Goal: Use online tool/utility: Utilize a website feature to perform a specific function

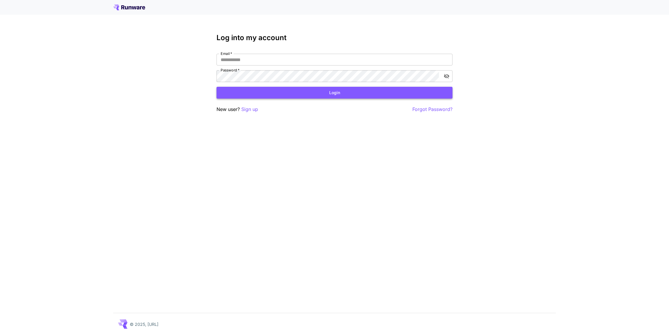
type input "**********"
click at [258, 89] on button "Login" at bounding box center [335, 93] width 236 height 12
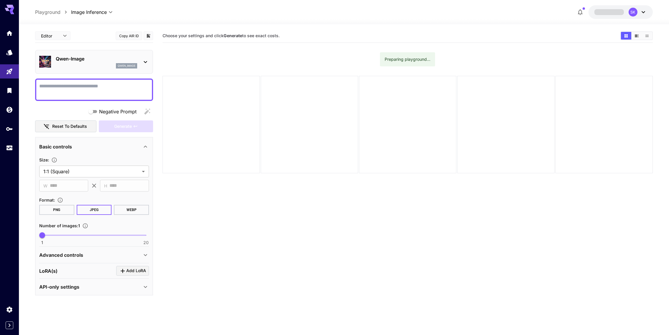
click at [88, 64] on div "qwen_image" at bounding box center [96, 65] width 81 height 5
